Goal: Obtain resource: Download file/media

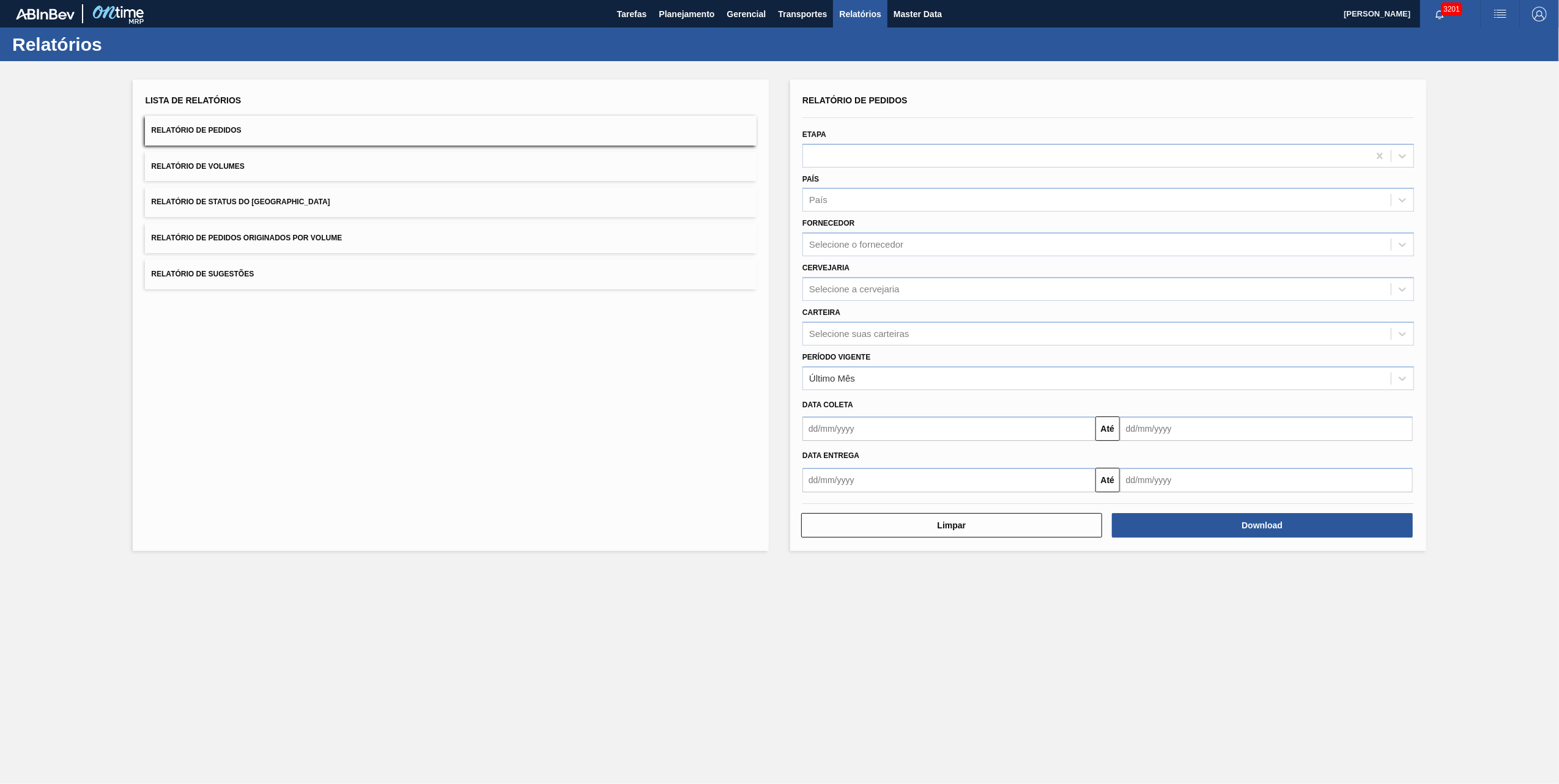
click at [298, 236] on span "Relatório de Pedidos Originados por Volume" at bounding box center [246, 238] width 191 height 9
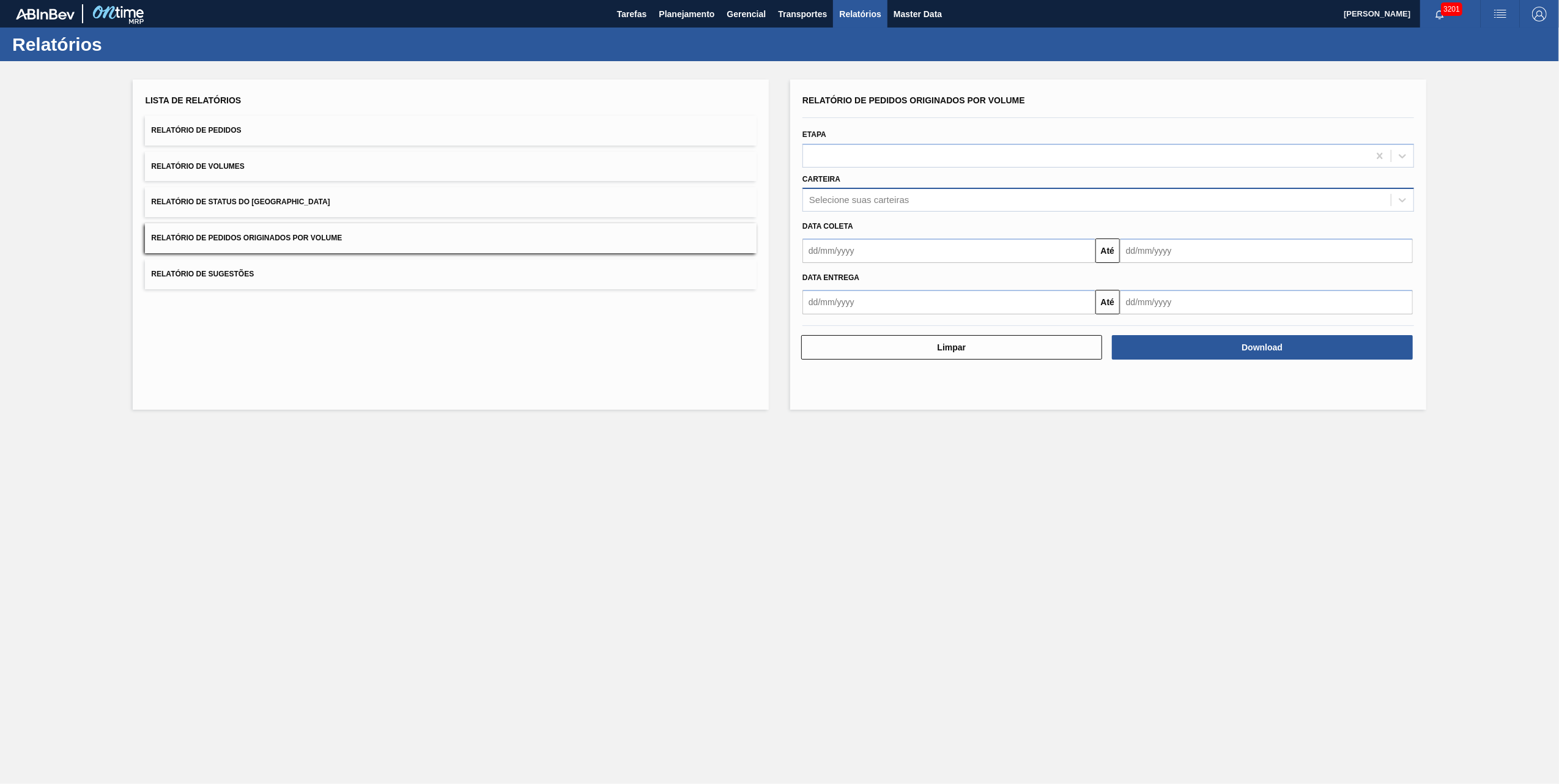
click at [877, 188] on div "Selecione suas carteiras" at bounding box center [1108, 200] width 612 height 24
type input "vidro"
drag, startPoint x: 882, startPoint y: 216, endPoint x: 887, endPoint y: 222, distance: 7.8
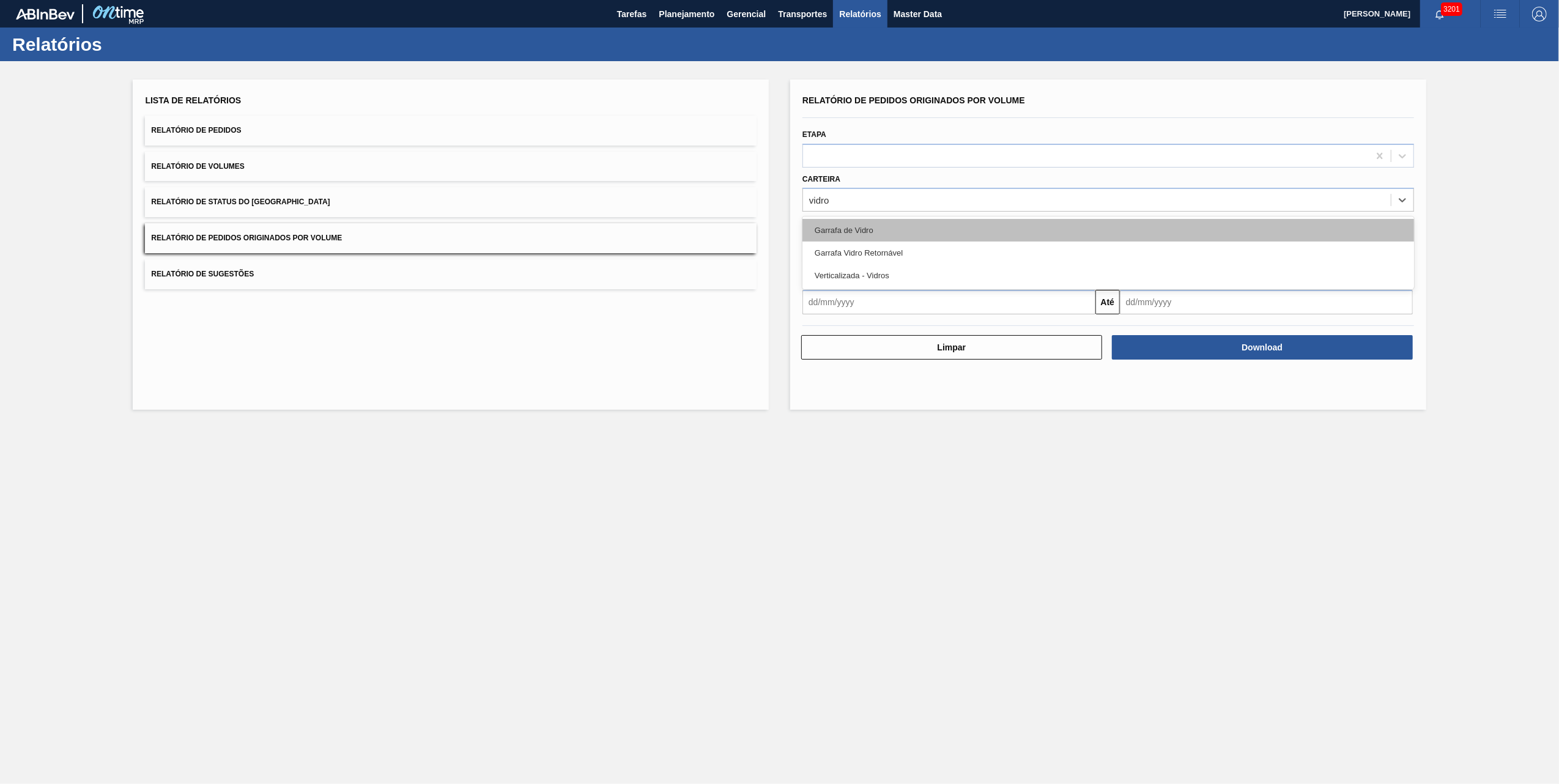
click at [883, 216] on div "Garrafa de Vidro Garrafa Vidro Retornável Verticalizada - Vidros" at bounding box center [1108, 253] width 612 height 73
click at [892, 226] on div "Garrafa de Vidro" at bounding box center [1108, 231] width 612 height 23
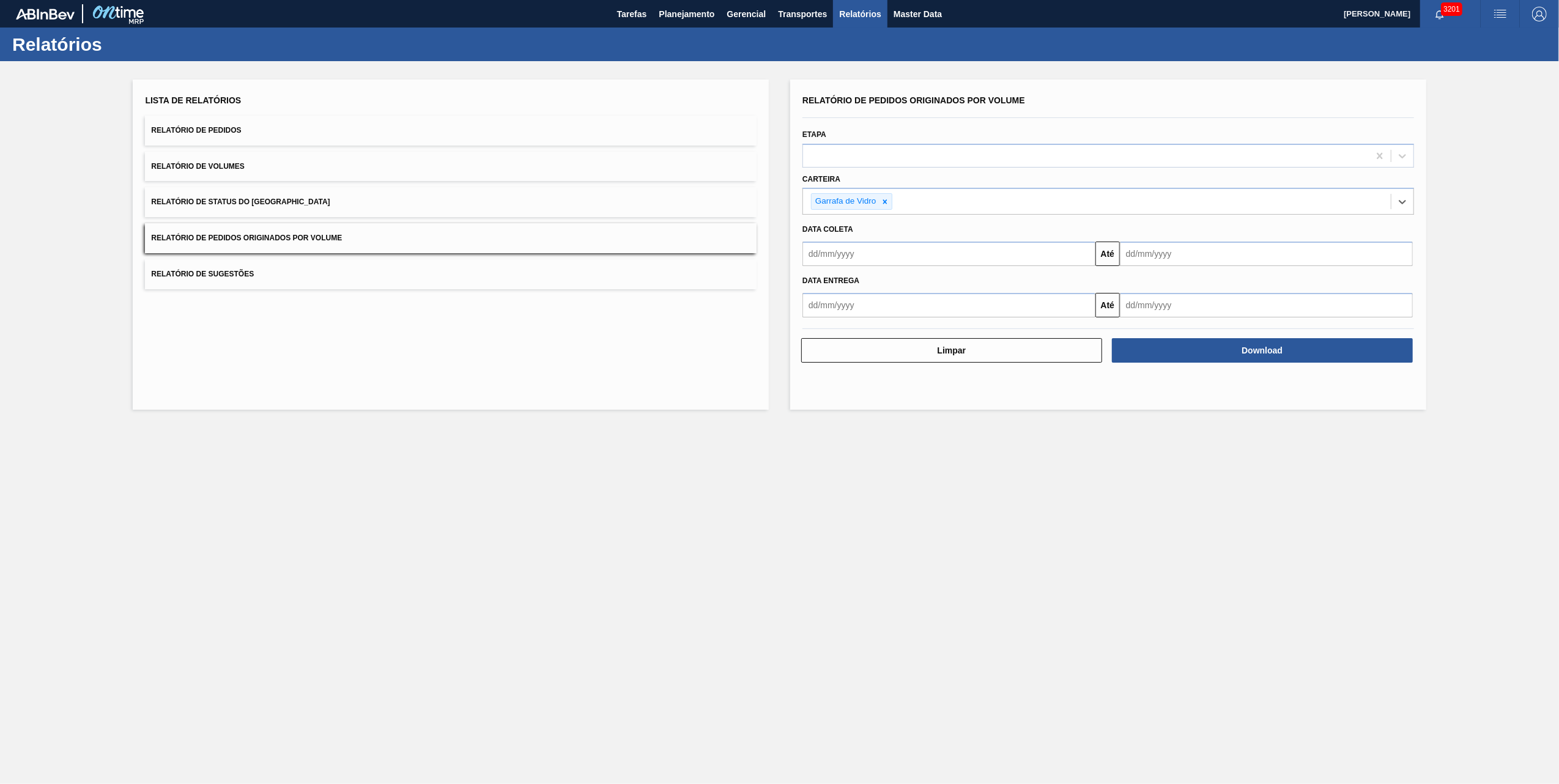
drag, startPoint x: 887, startPoint y: 247, endPoint x: 883, endPoint y: 257, distance: 10.8
click at [887, 247] on input "text" at bounding box center [948, 253] width 293 height 25
type input "[DATE]"
click at [1204, 261] on input "[DATE]" at bounding box center [1266, 253] width 293 height 25
click at [1131, 340] on div "7" at bounding box center [1134, 342] width 17 height 17
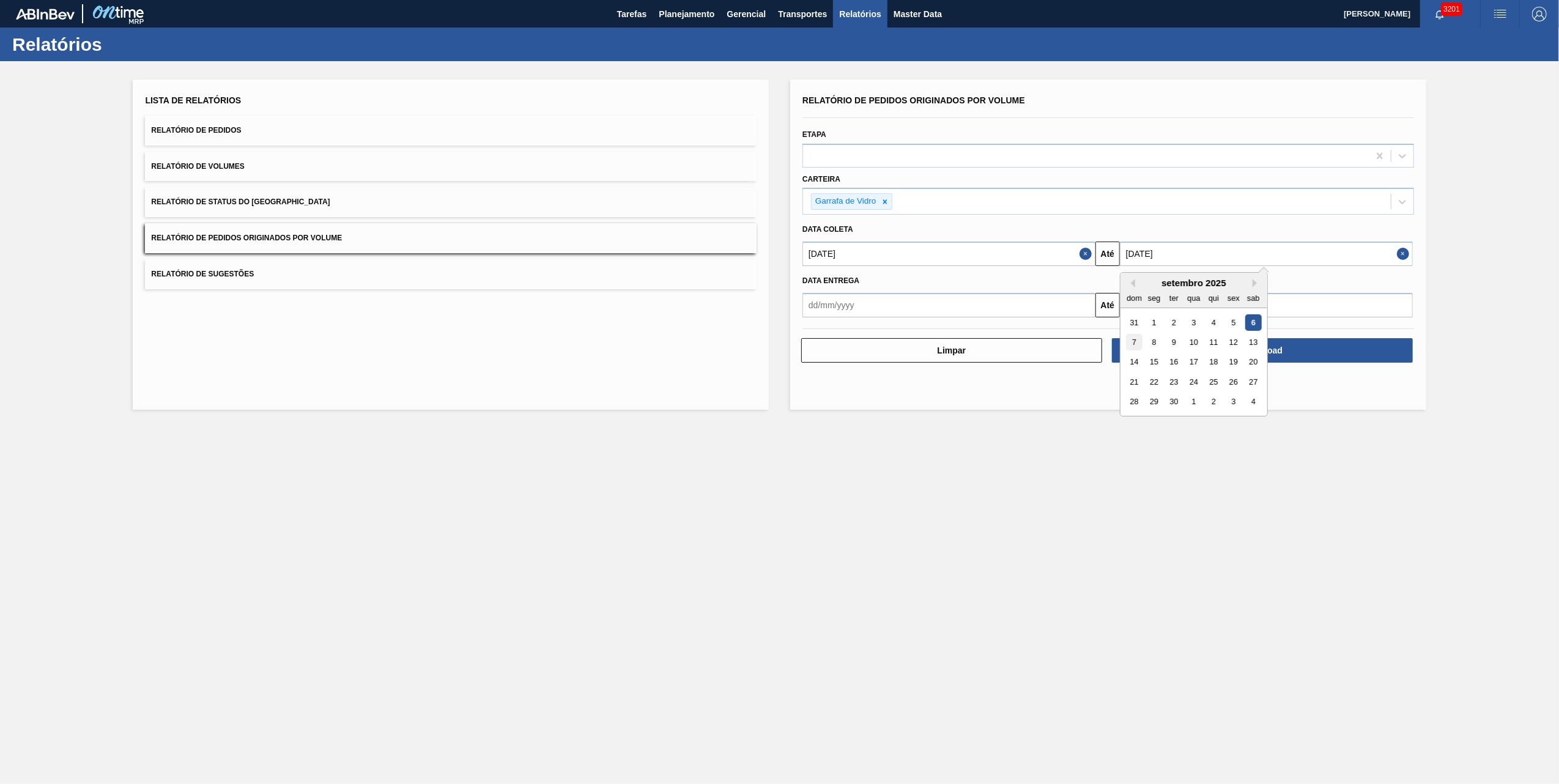
type input "[DATE]"
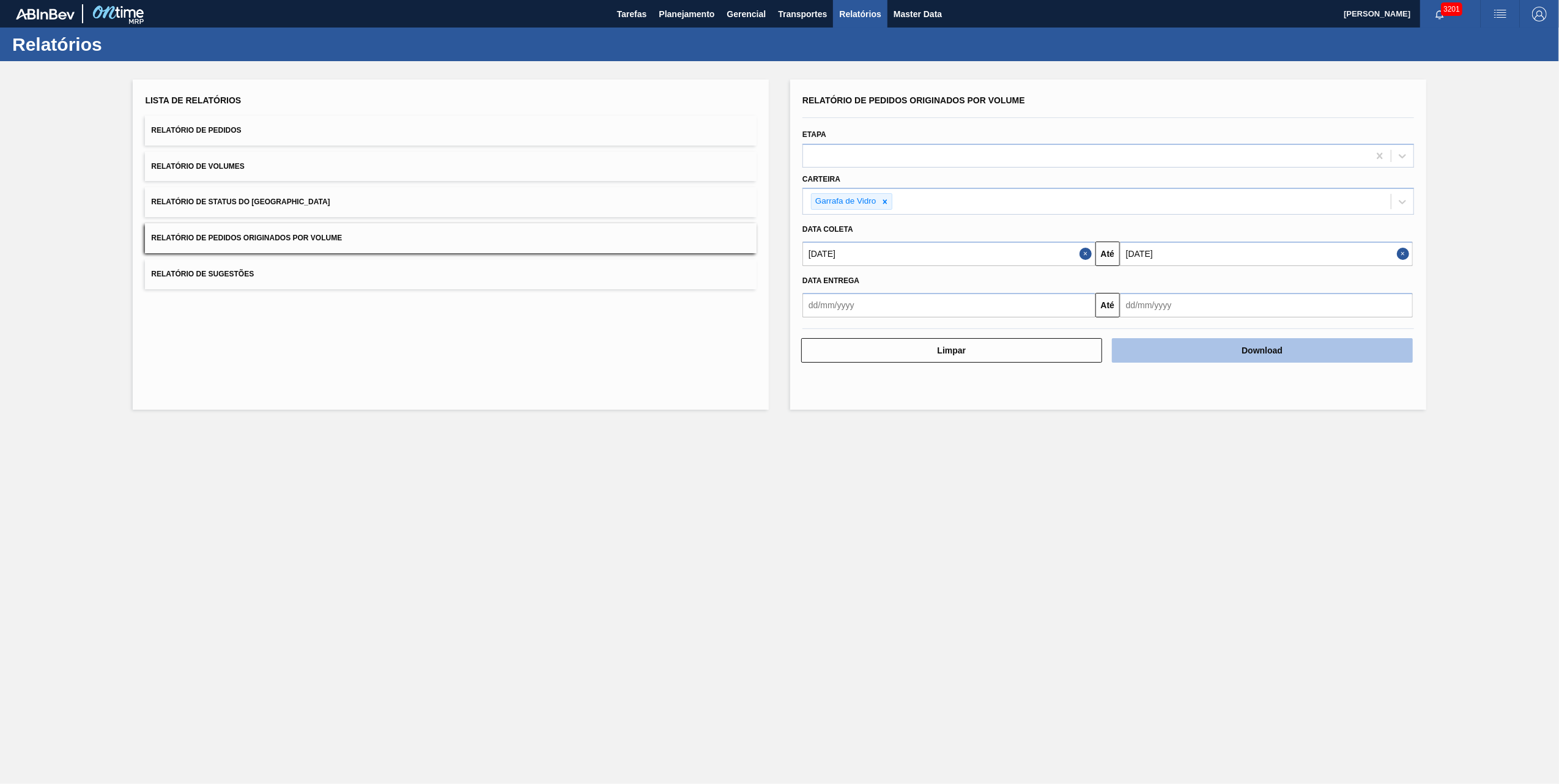
click at [1185, 358] on button "Download" at bounding box center [1262, 350] width 301 height 25
click at [525, 524] on main "Tarefas Planejamento Gerencial Transportes Relatórios Master Data [PERSON_NAME]…" at bounding box center [780, 392] width 1559 height 784
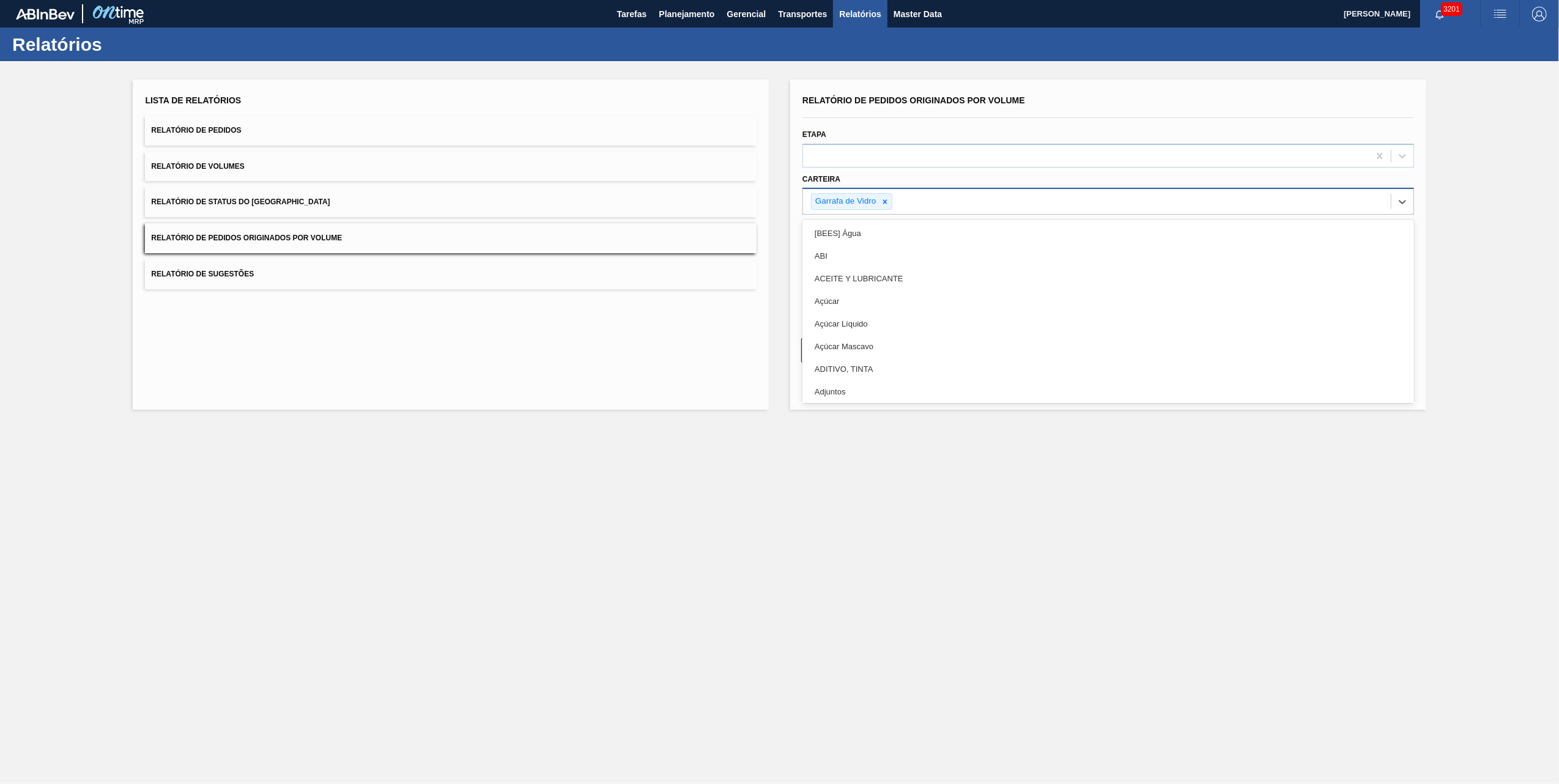
click at [872, 197] on div "Garrafa de Vidro" at bounding box center [845, 201] width 66 height 15
click at [882, 198] on icon at bounding box center [885, 202] width 9 height 9
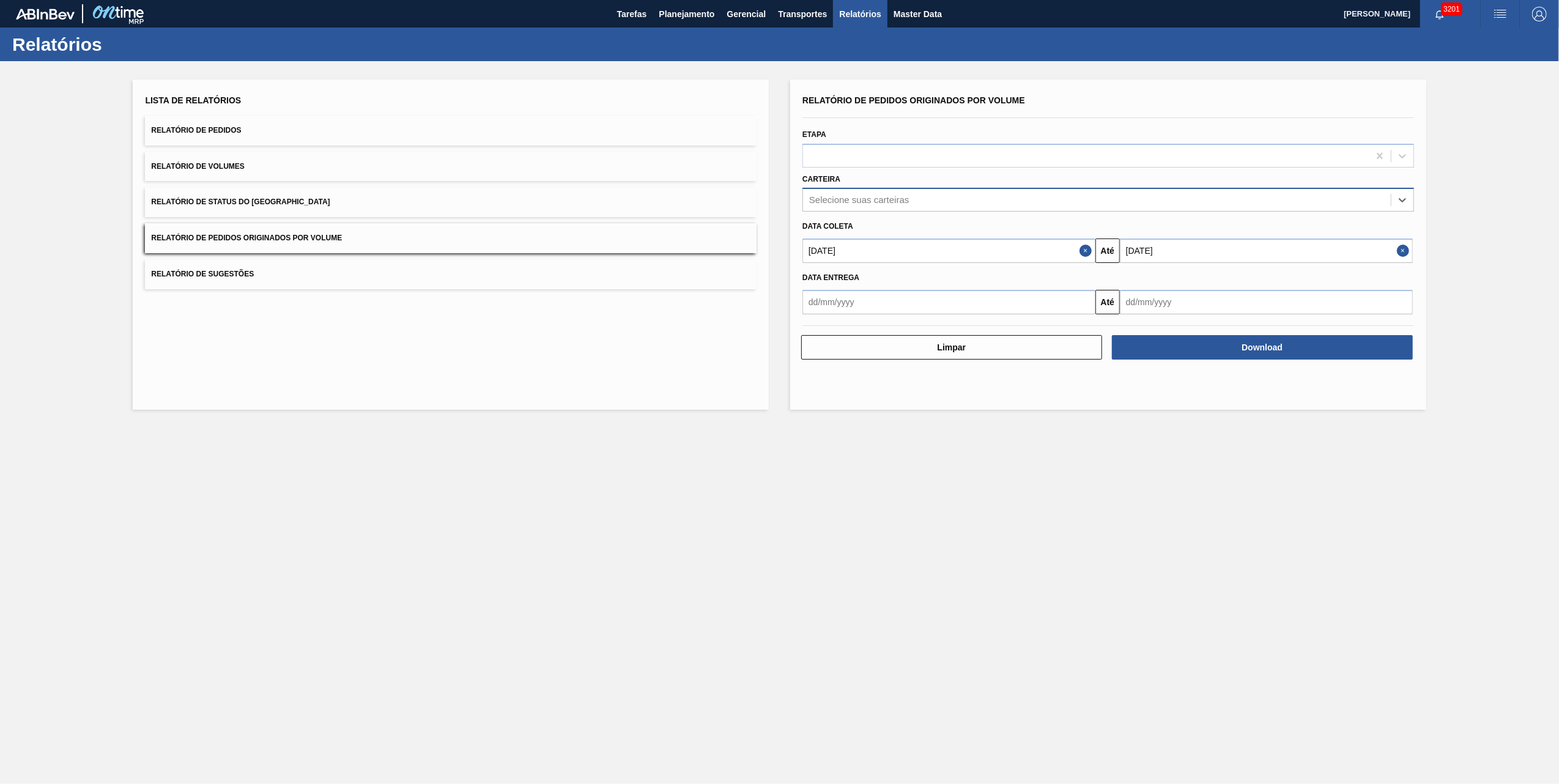
click at [882, 198] on div "Selecione suas carteiras" at bounding box center [859, 200] width 100 height 11
click at [872, 208] on div "Selecione suas carteiras" at bounding box center [1108, 200] width 612 height 24
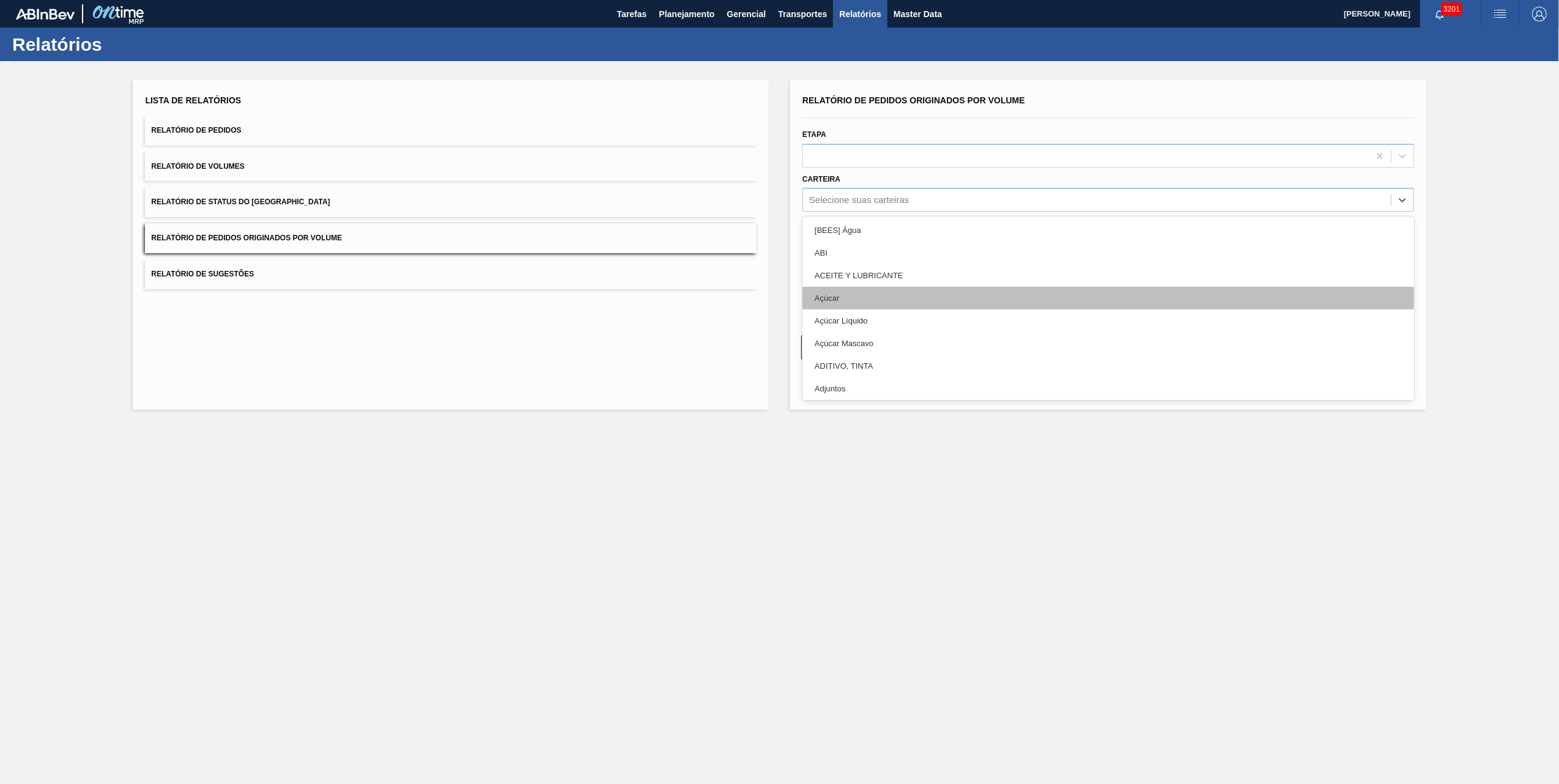
click at [838, 307] on div "Açúcar" at bounding box center [1108, 298] width 612 height 23
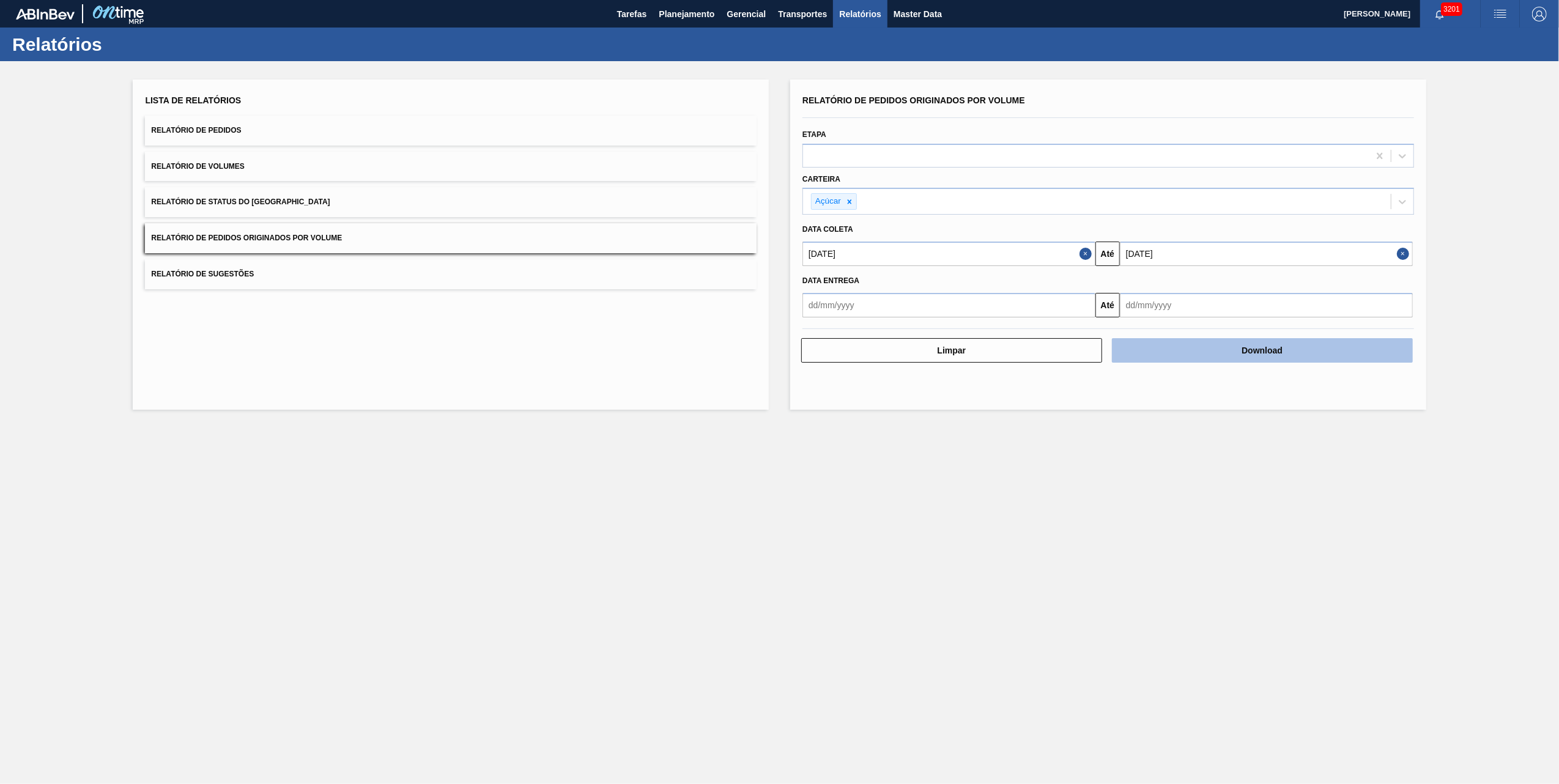
click at [1330, 348] on button "Download" at bounding box center [1262, 350] width 301 height 25
click at [635, 634] on main "Tarefas Planejamento Gerencial Transportes Relatórios Master Data [PERSON_NAME]…" at bounding box center [780, 392] width 1559 height 784
drag, startPoint x: 635, startPoint y: 634, endPoint x: 373, endPoint y: 470, distance: 309.1
click at [373, 470] on main "Tarefas Planejamento Gerencial Transportes Relatórios Master Data [PERSON_NAME]…" at bounding box center [780, 392] width 1559 height 784
